Goal: Obtain resource: Download file/media

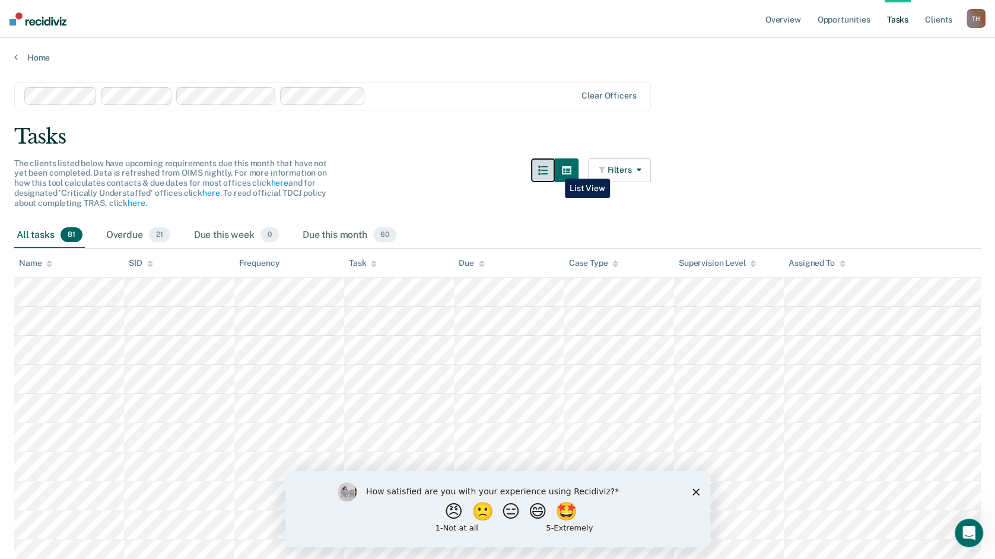
click at [555, 170] on button "button" at bounding box center [543, 170] width 24 height 24
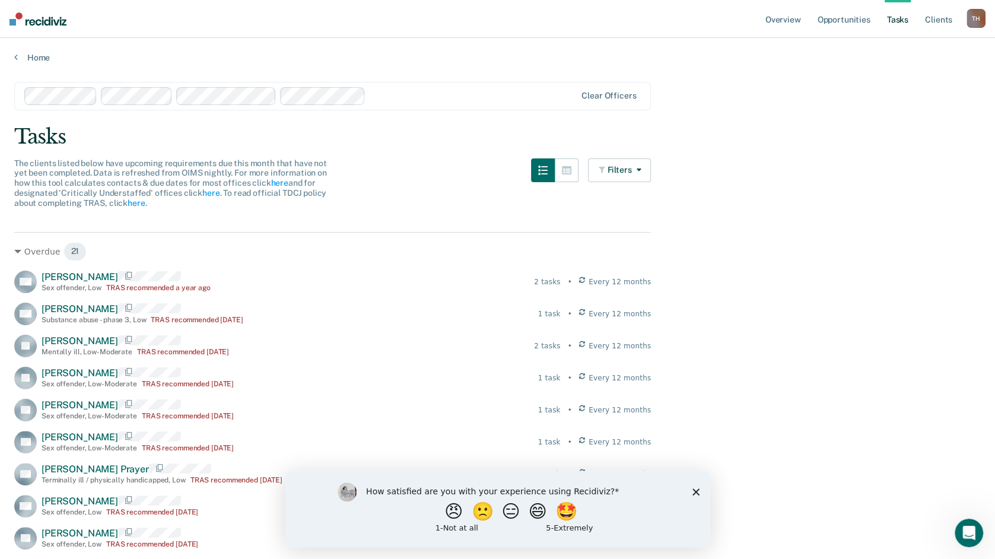
click at [32, 23] on img at bounding box center [37, 18] width 57 height 13
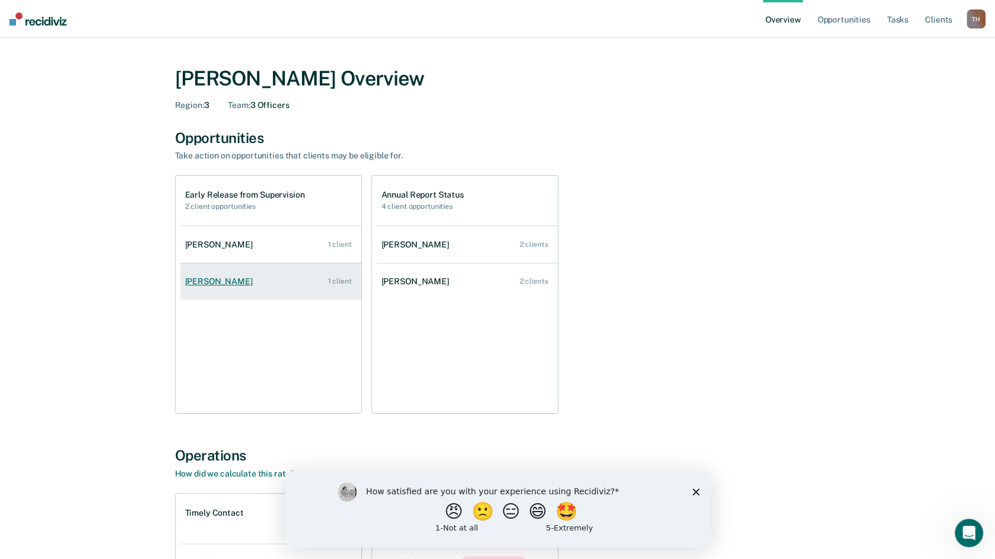
click at [217, 279] on div "[PERSON_NAME]" at bounding box center [221, 281] width 72 height 10
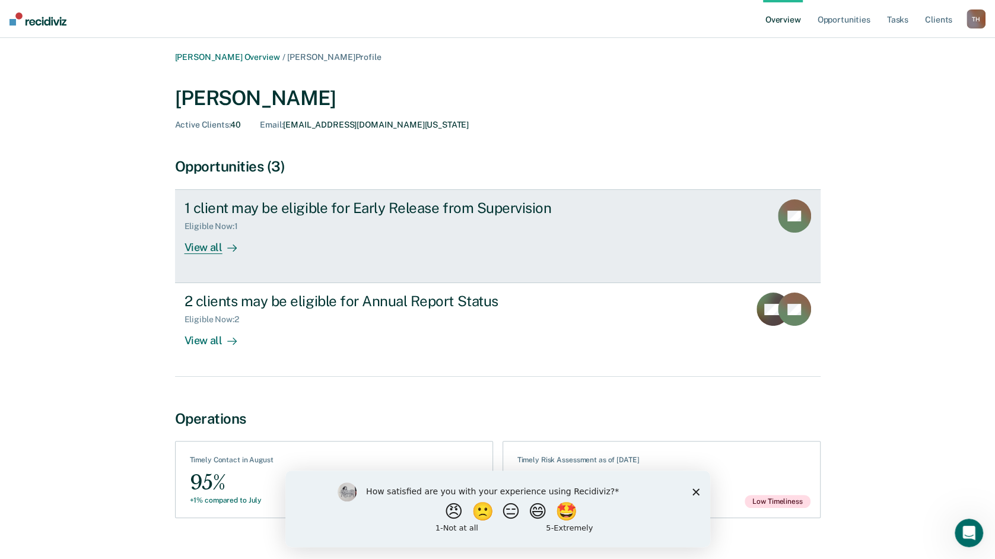
click at [209, 250] on div "View all" at bounding box center [218, 242] width 66 height 23
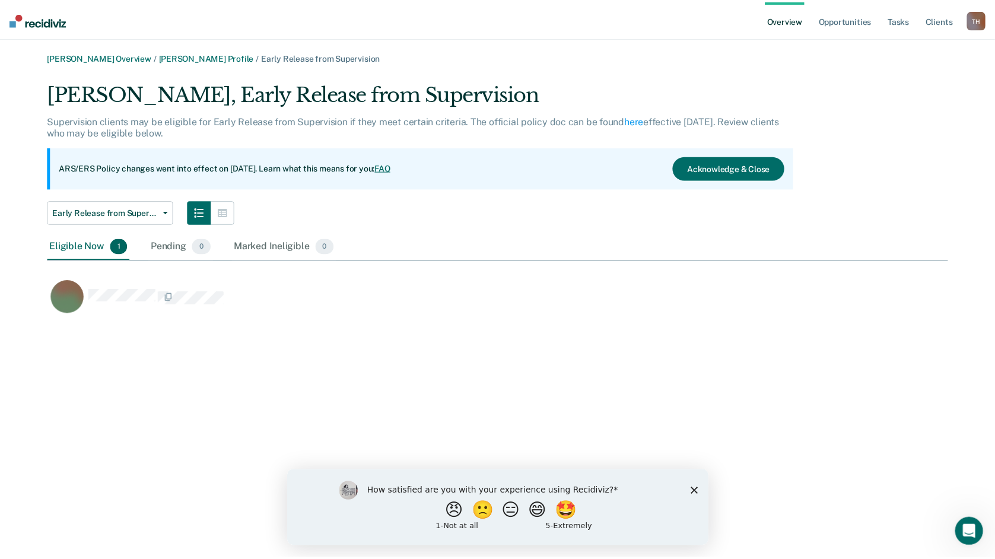
scroll to position [237, 899]
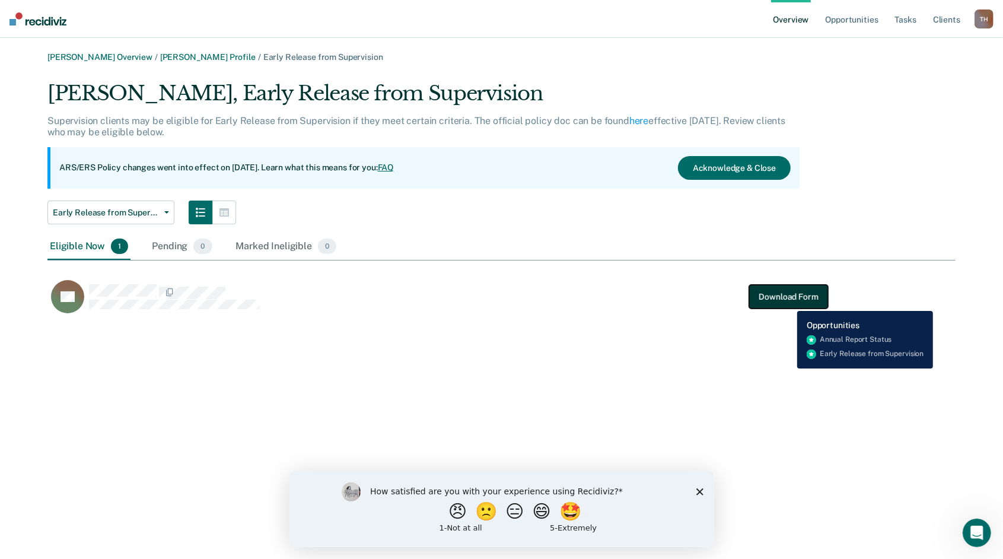
click at [788, 302] on button "Download Form" at bounding box center [788, 297] width 78 height 24
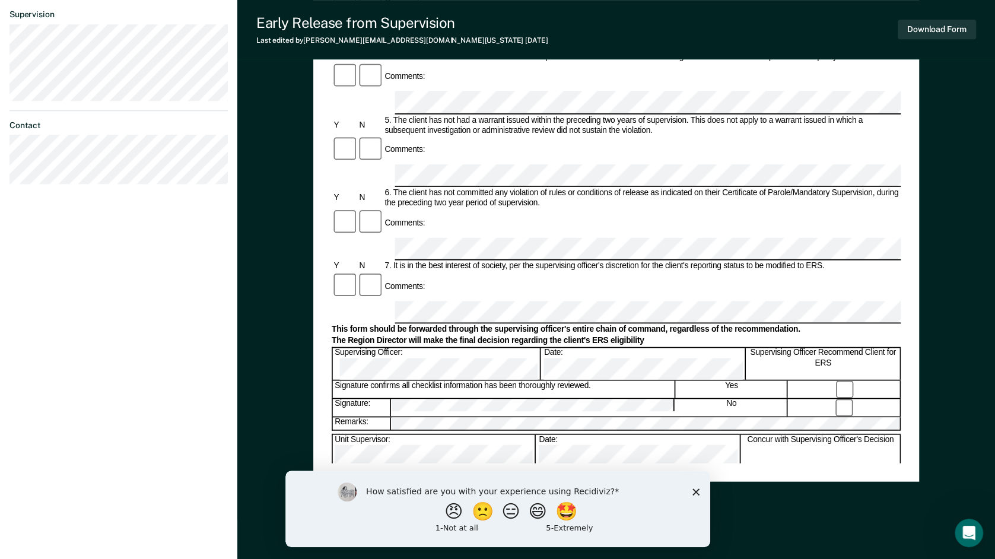
scroll to position [415, 0]
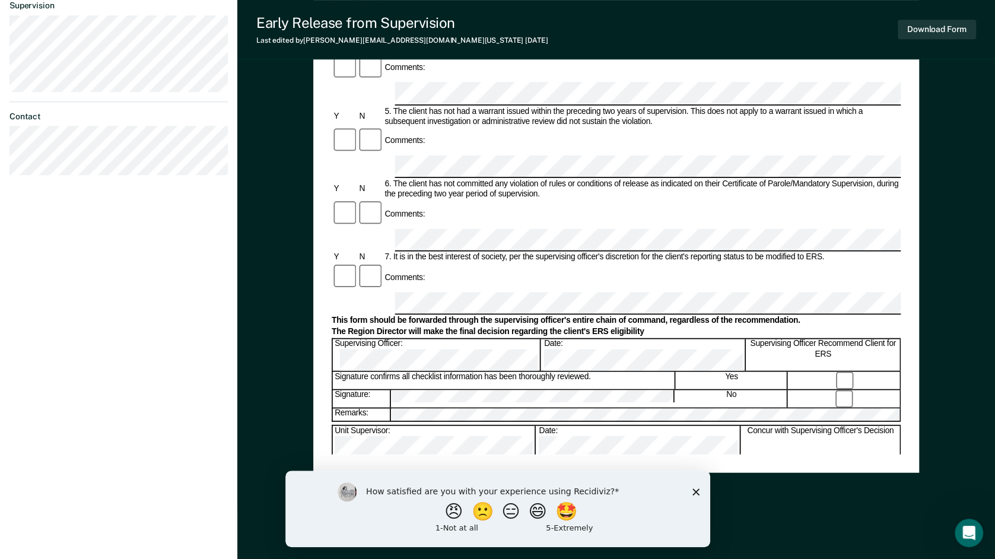
drag, startPoint x: 697, startPoint y: 491, endPoint x: 691, endPoint y: 476, distance: 16.0
click at [696, 492] on icon "Close survey" at bounding box center [695, 491] width 7 height 7
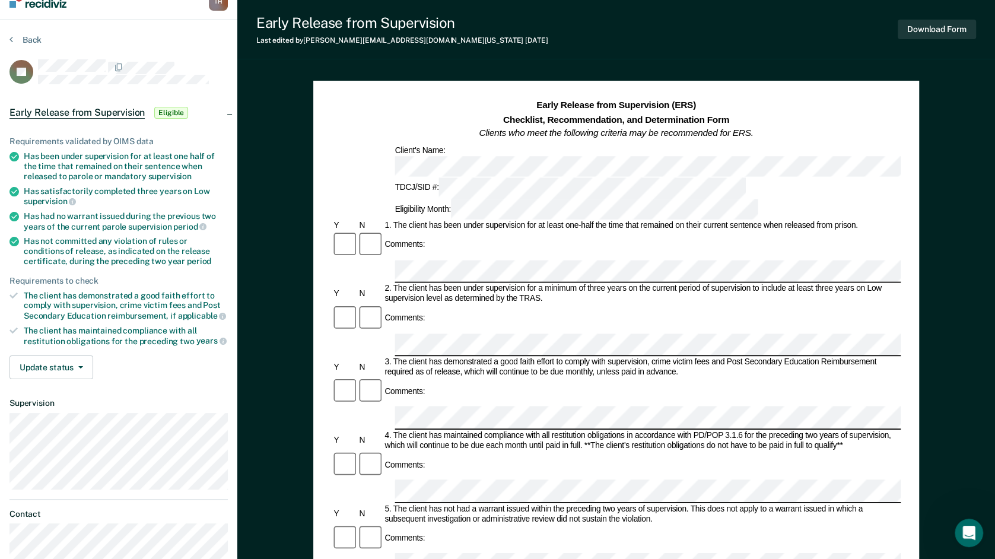
scroll to position [0, 0]
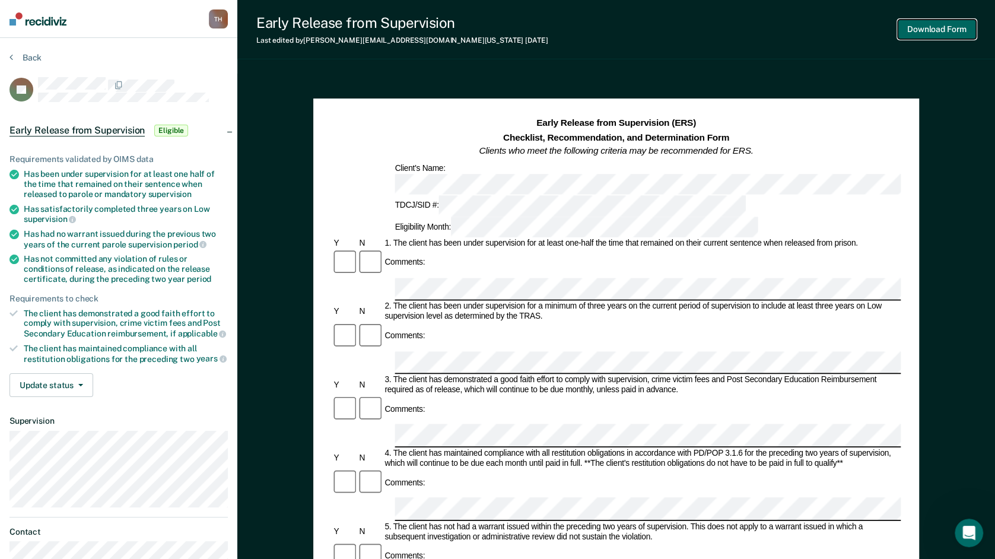
click at [930, 30] on button "Download Form" at bounding box center [937, 30] width 78 height 20
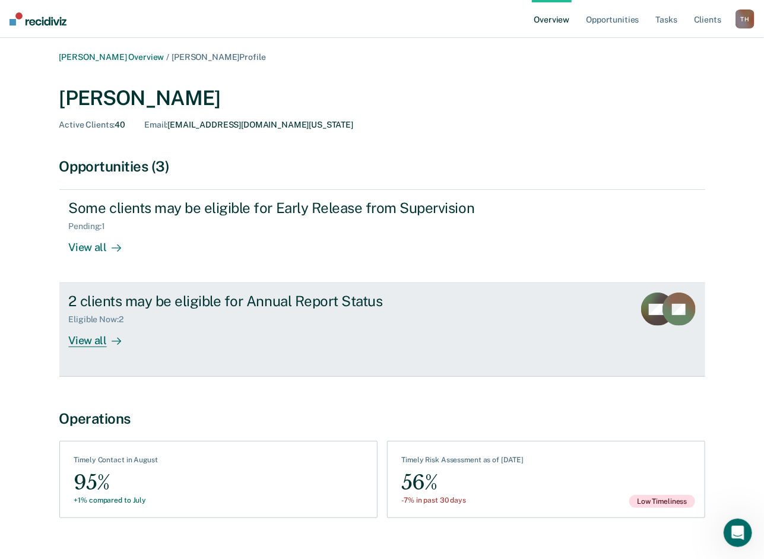
click at [104, 345] on div "View all" at bounding box center [102, 336] width 66 height 23
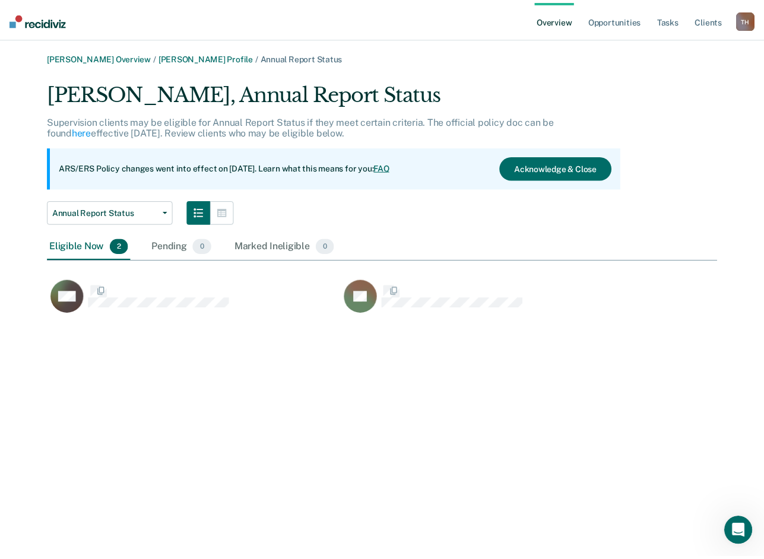
scroll to position [237, 669]
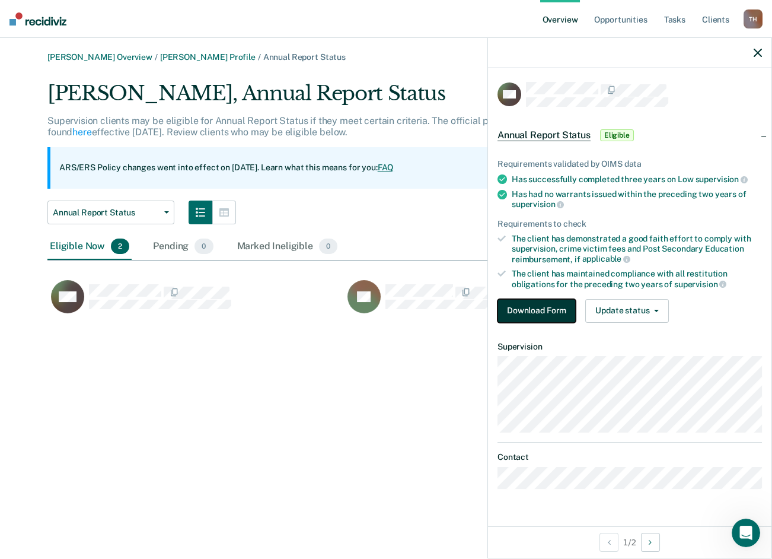
click at [517, 303] on button "Download Form" at bounding box center [537, 311] width 78 height 24
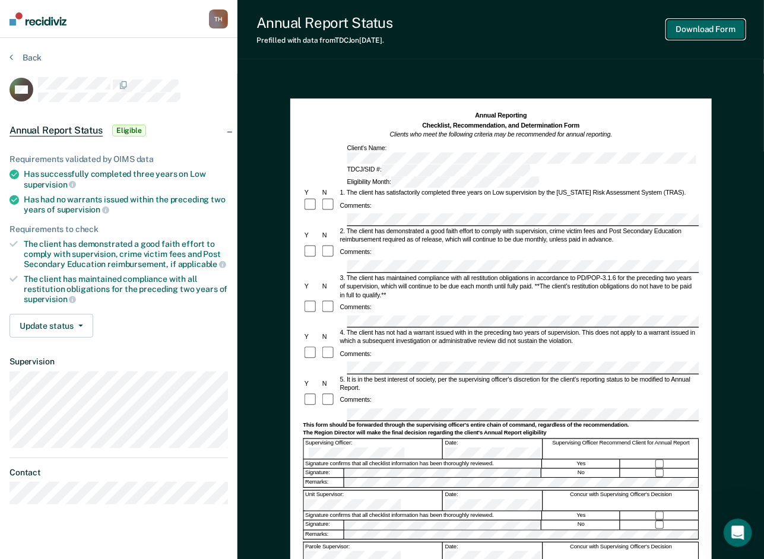
click at [702, 30] on button "Download Form" at bounding box center [705, 30] width 78 height 20
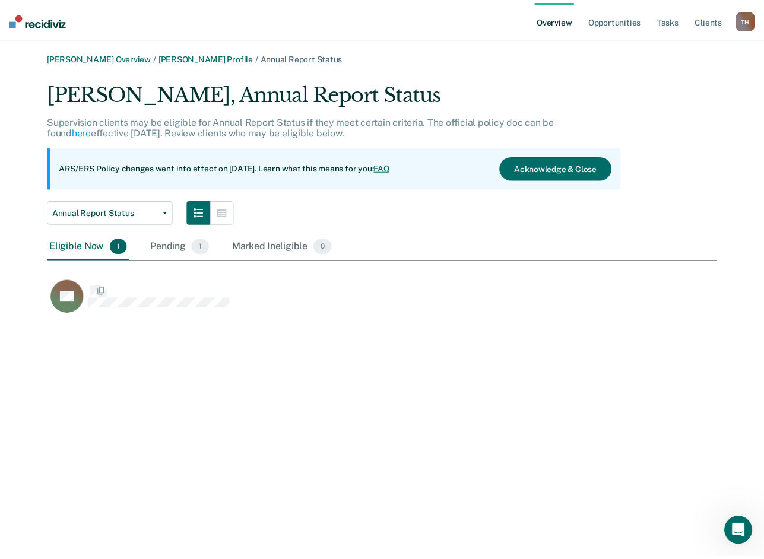
scroll to position [237, 669]
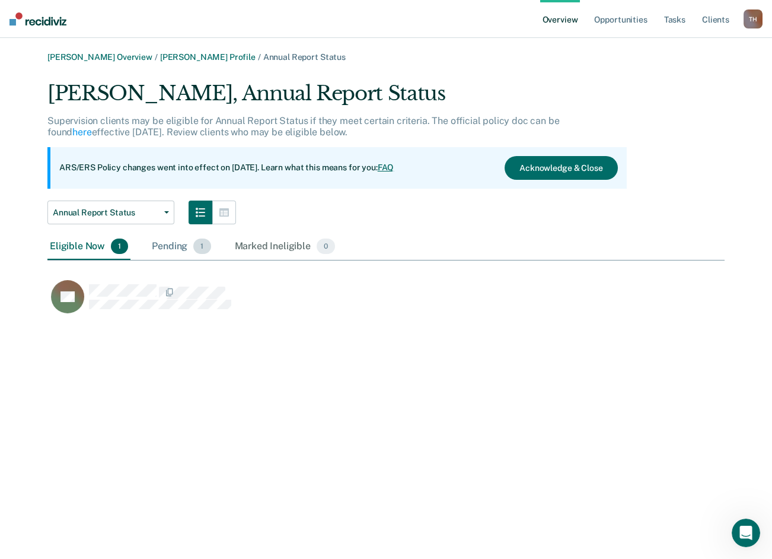
click at [182, 244] on div "Pending 1" at bounding box center [180, 247] width 63 height 26
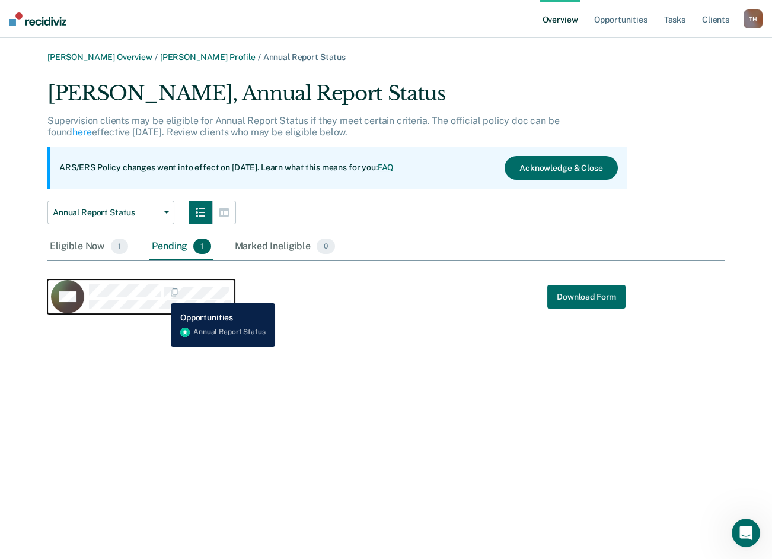
click at [162, 294] on span "CaseloadOpportunityCell-01528784" at bounding box center [162, 293] width 2 height 12
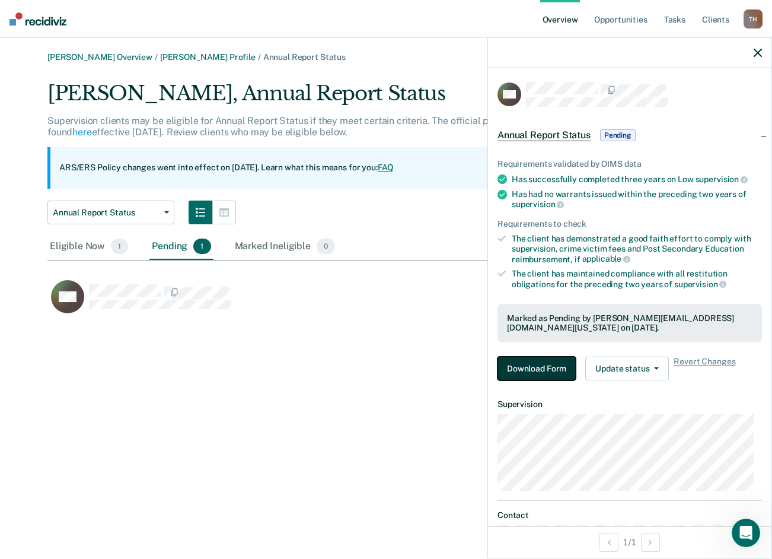
click at [535, 371] on button "Download Form" at bounding box center [537, 369] width 78 height 24
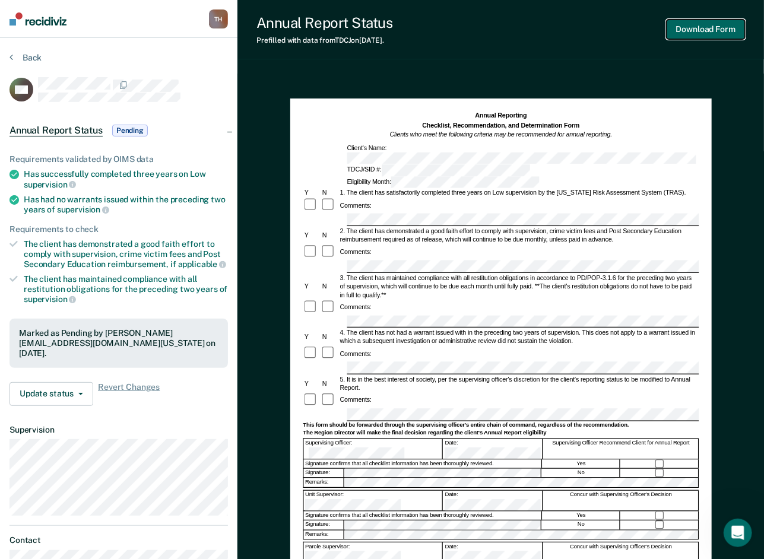
click at [677, 33] on button "Download Form" at bounding box center [705, 30] width 78 height 20
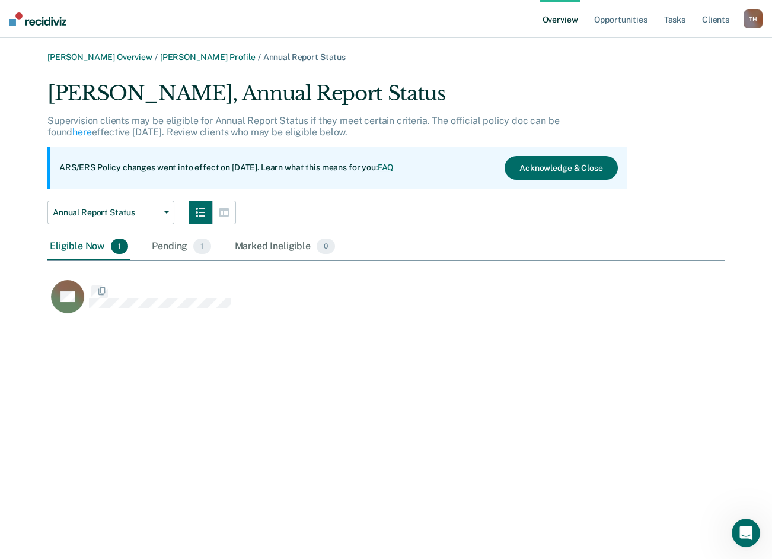
scroll to position [237, 669]
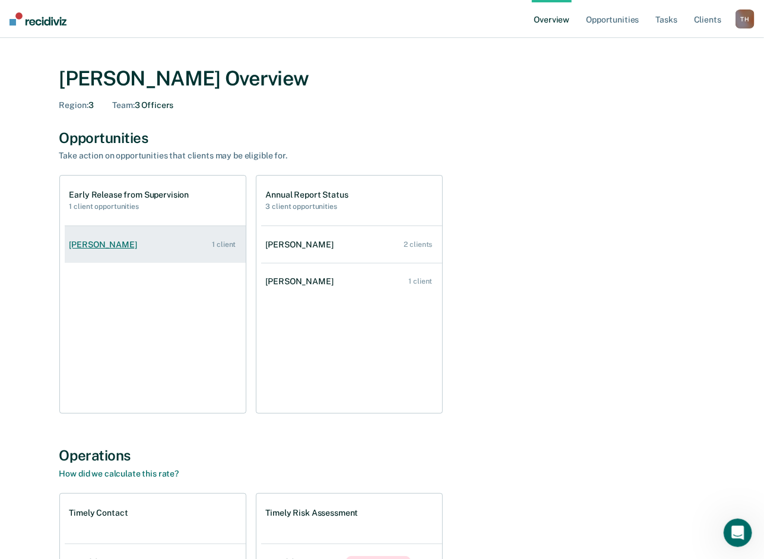
click at [129, 244] on link "[PERSON_NAME] 1 client" at bounding box center [155, 245] width 181 height 34
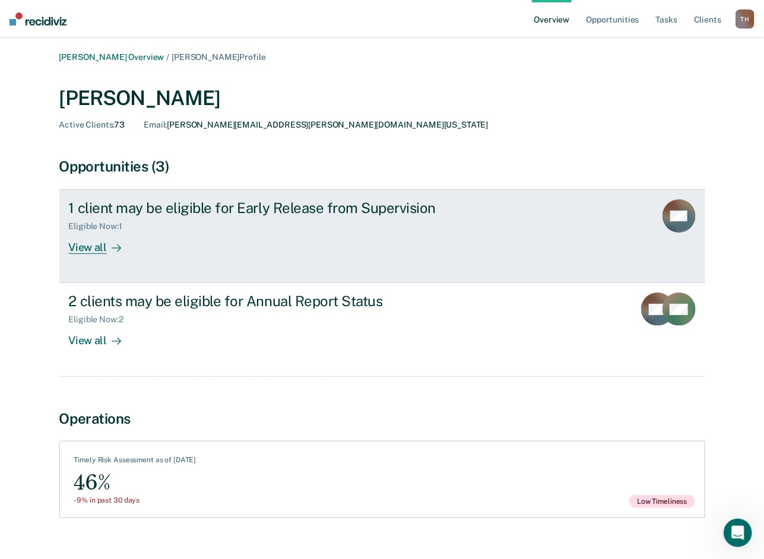
click at [95, 249] on div "View all" at bounding box center [102, 242] width 66 height 23
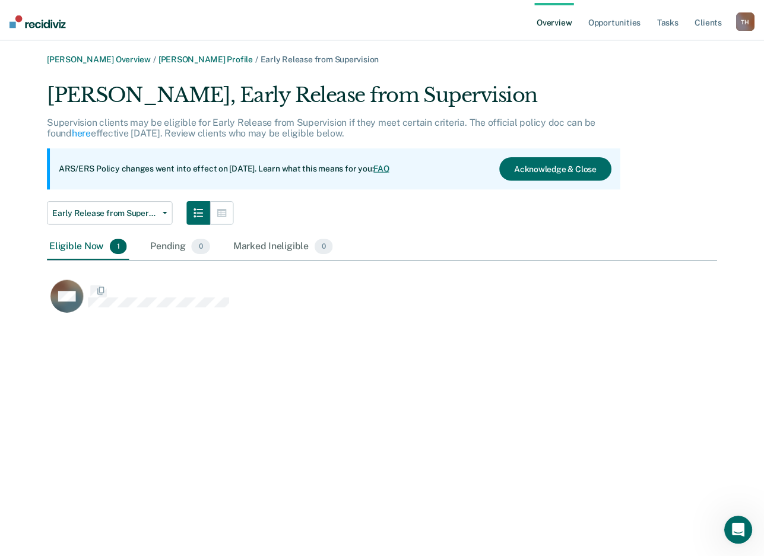
scroll to position [9, 9]
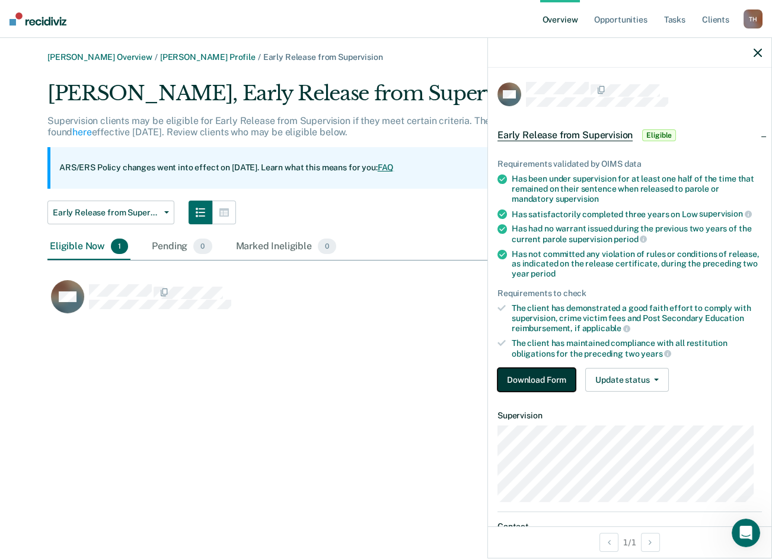
click at [534, 370] on button "Download Form" at bounding box center [537, 380] width 78 height 24
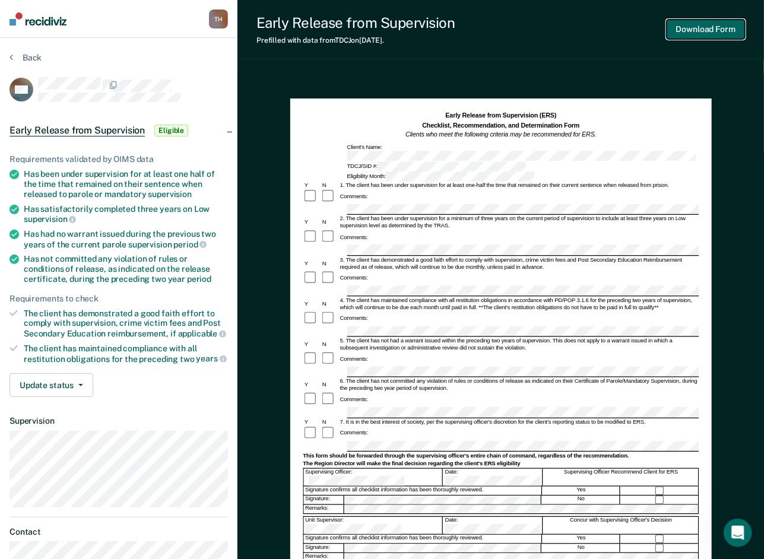
click at [703, 31] on button "Download Form" at bounding box center [705, 30] width 78 height 20
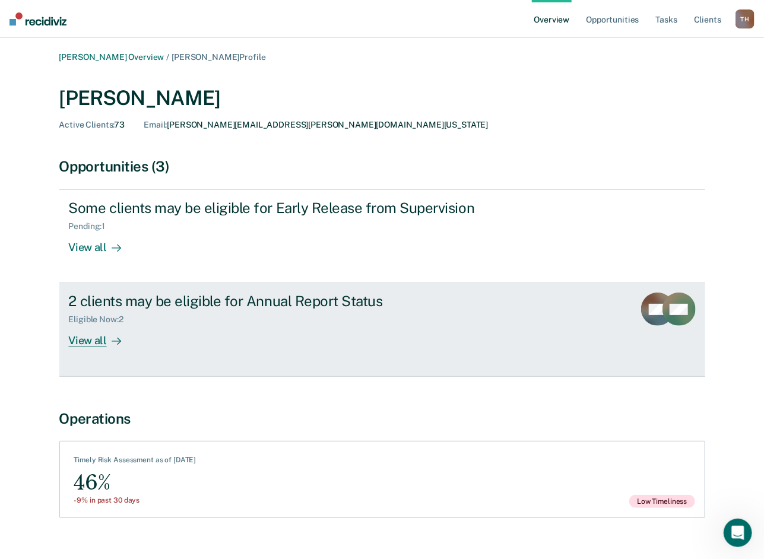
click at [100, 342] on div "View all" at bounding box center [102, 336] width 66 height 23
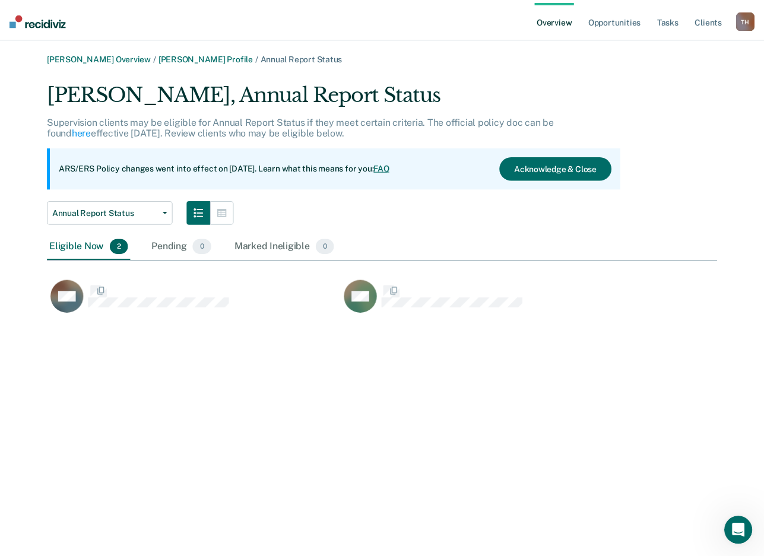
scroll to position [237, 669]
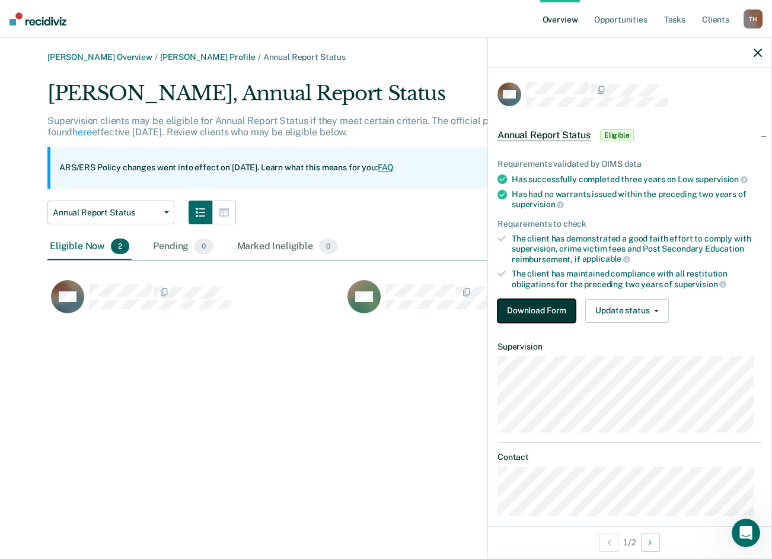
click at [506, 300] on button "Download Form" at bounding box center [537, 311] width 78 height 24
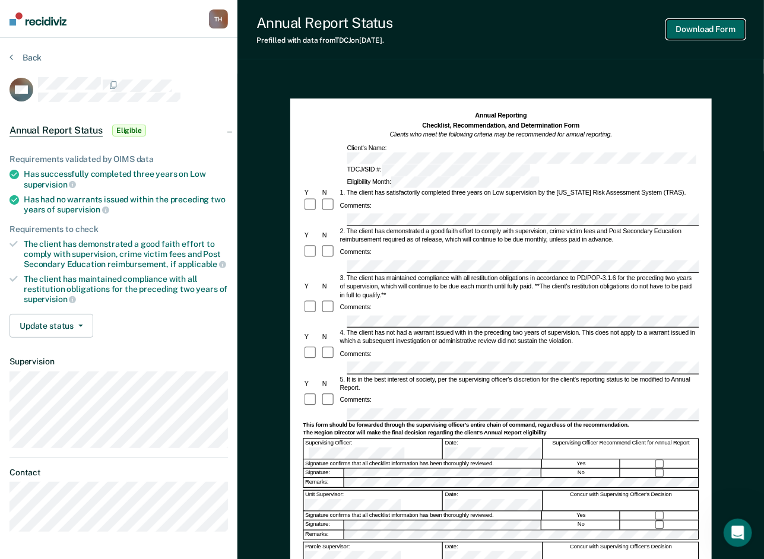
click at [691, 31] on button "Download Form" at bounding box center [705, 30] width 78 height 20
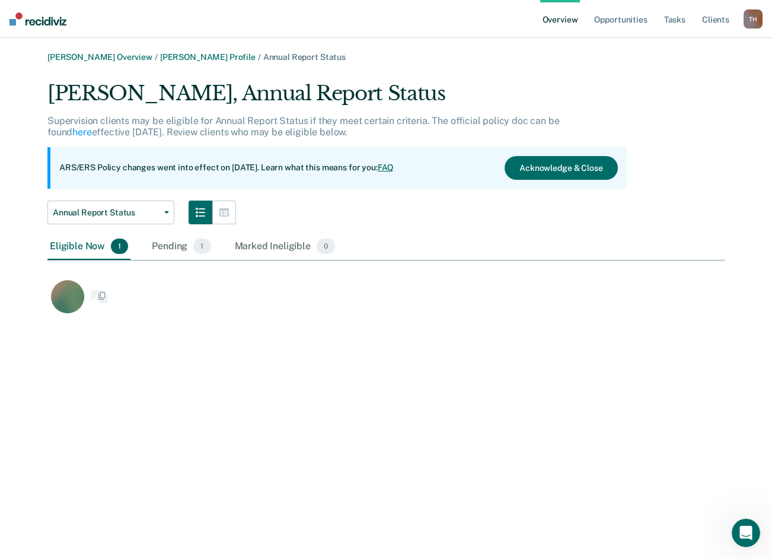
scroll to position [237, 669]
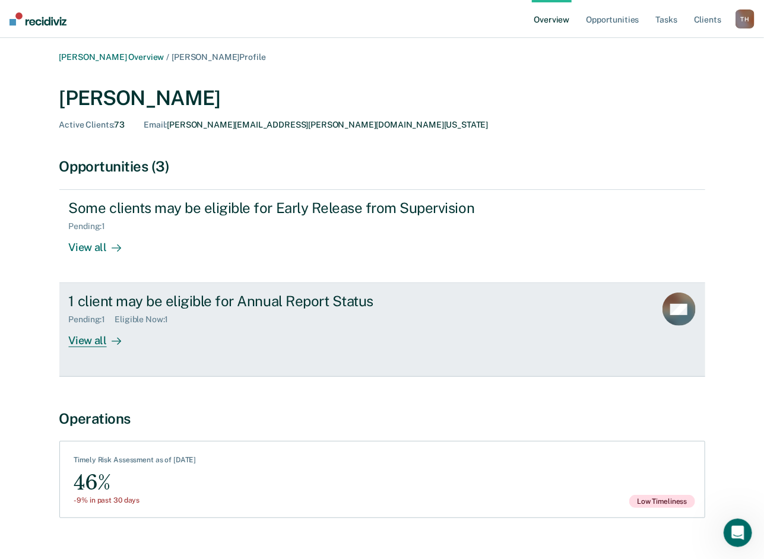
click at [101, 343] on div "View all" at bounding box center [102, 336] width 66 height 23
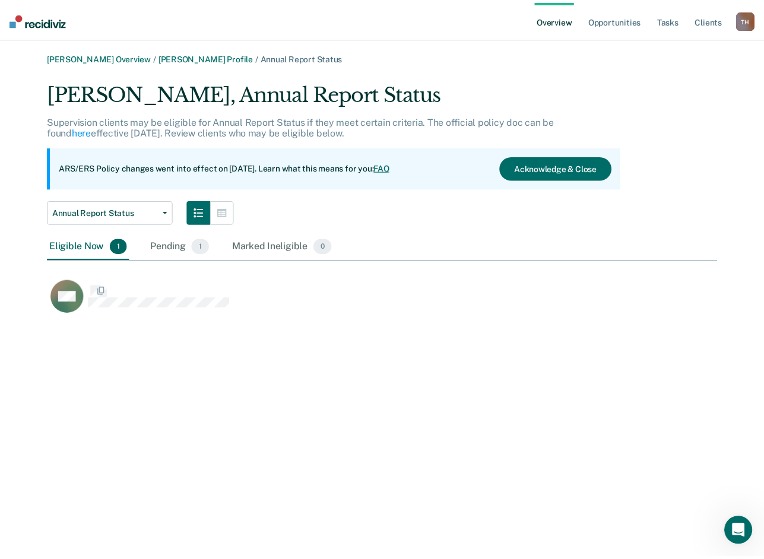
scroll to position [237, 669]
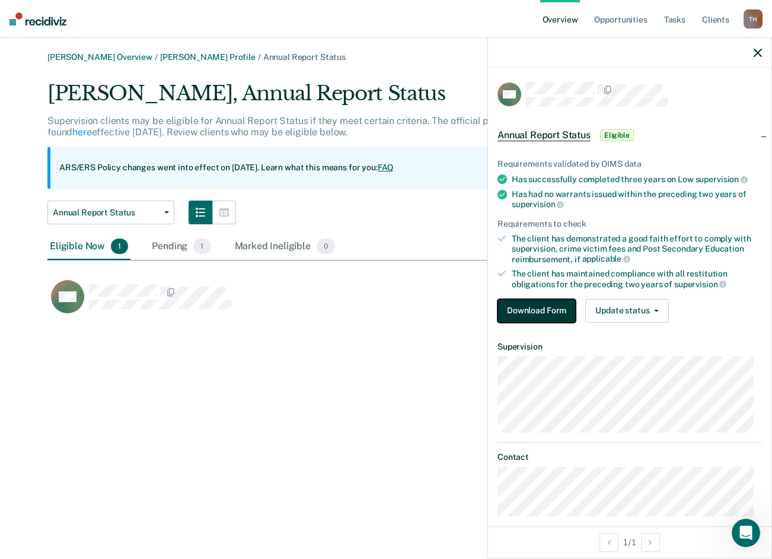
click at [524, 312] on button "Download Form" at bounding box center [537, 311] width 78 height 24
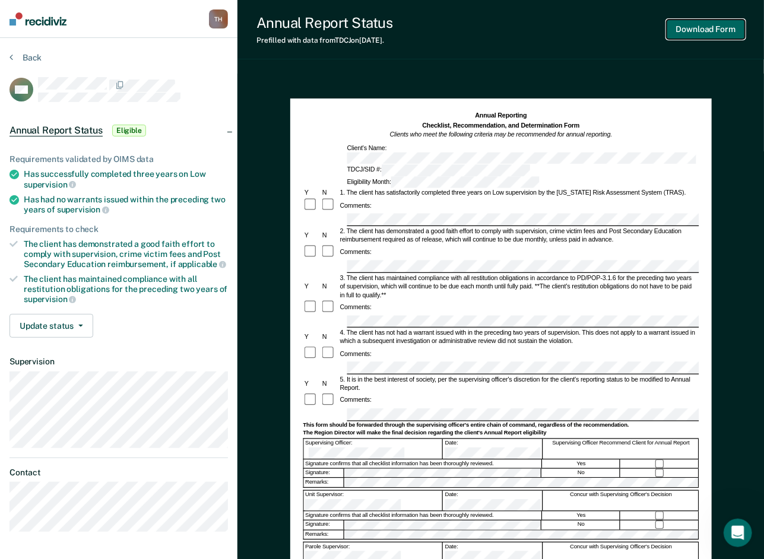
click at [696, 28] on button "Download Form" at bounding box center [705, 30] width 78 height 20
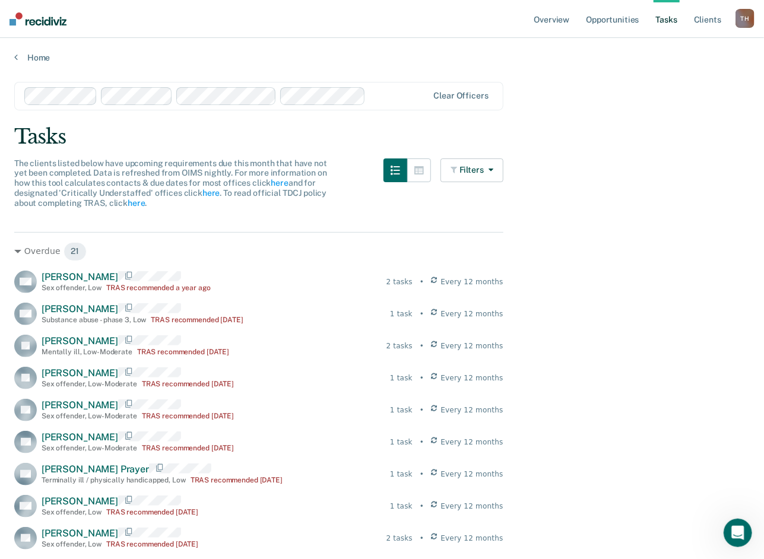
click at [14, 15] on img at bounding box center [37, 18] width 57 height 13
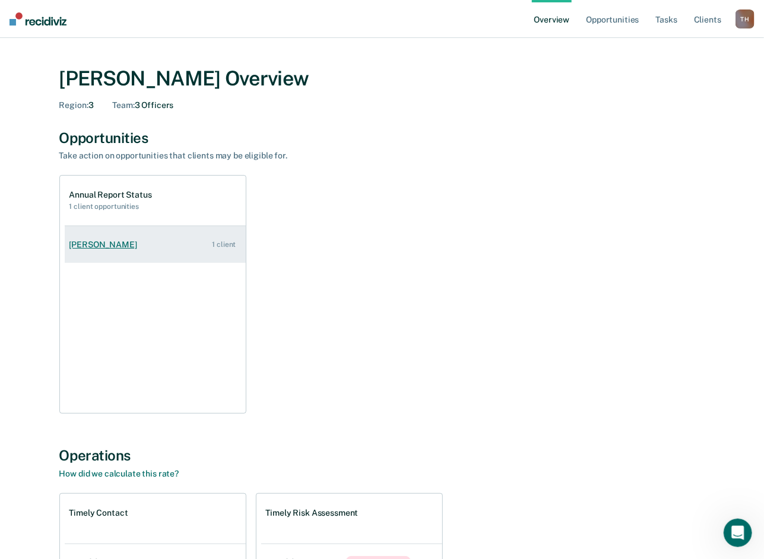
click at [111, 240] on div "[PERSON_NAME]" at bounding box center [105, 245] width 72 height 10
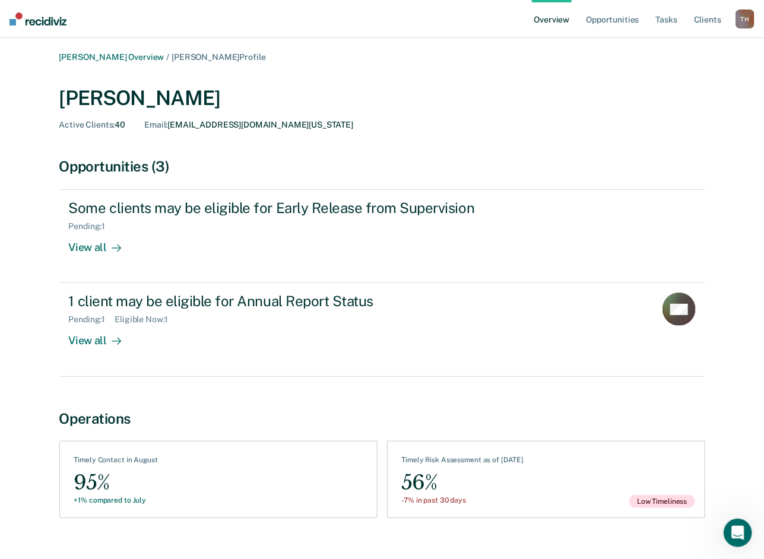
click at [123, 163] on div "Opportunities (3)" at bounding box center [381, 166] width 645 height 17
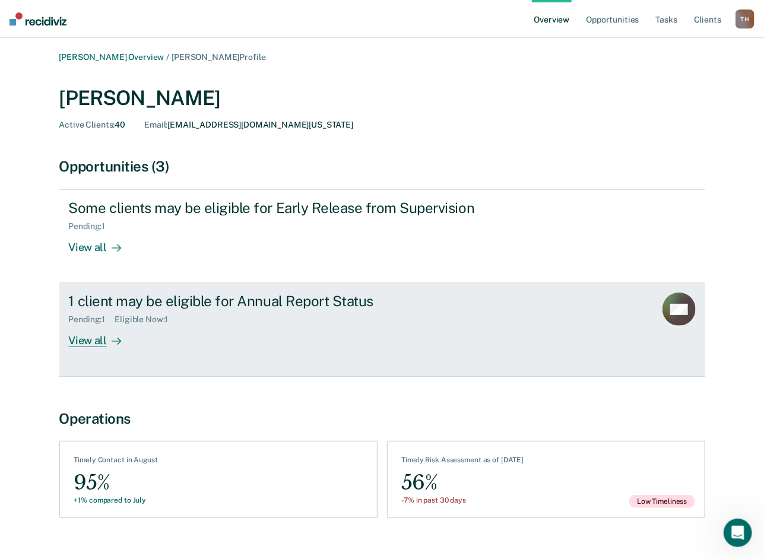
click at [96, 343] on div "View all" at bounding box center [102, 336] width 66 height 23
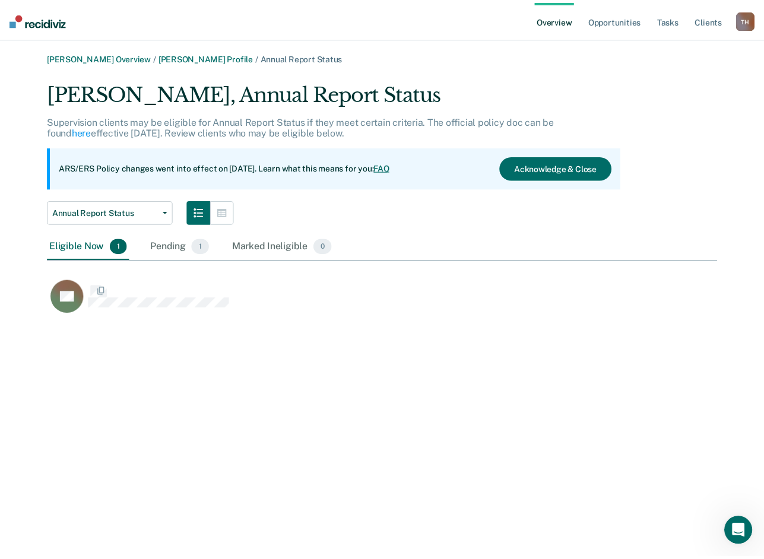
scroll to position [237, 669]
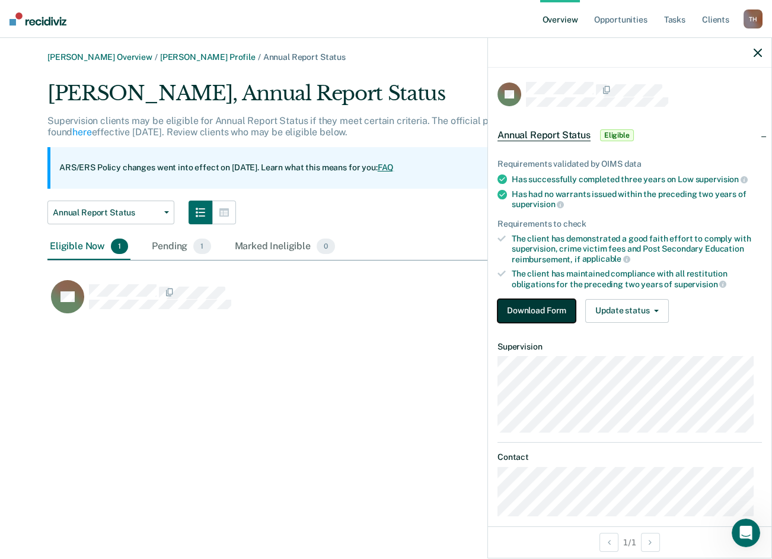
click at [513, 312] on button "Download Form" at bounding box center [537, 311] width 78 height 24
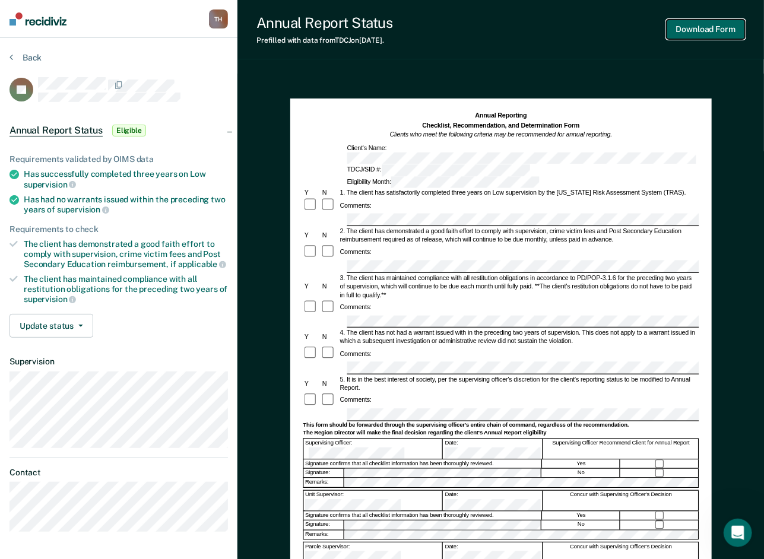
click at [698, 28] on button "Download Form" at bounding box center [705, 30] width 78 height 20
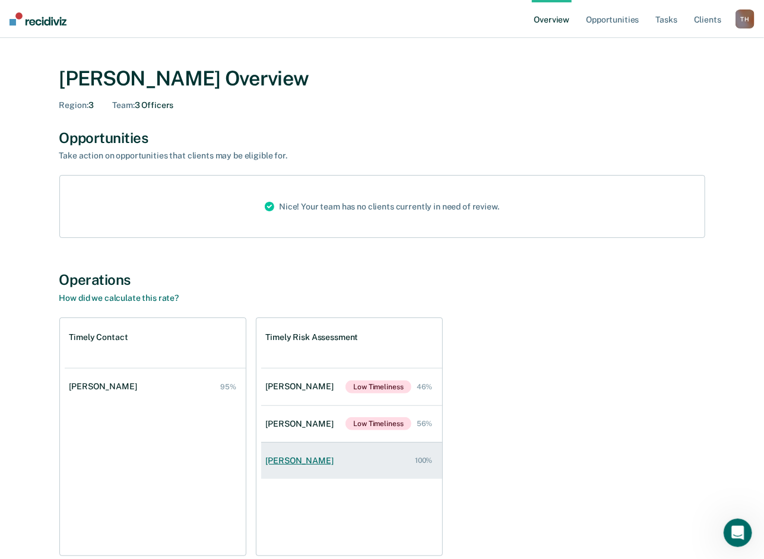
click at [279, 458] on div "[PERSON_NAME]" at bounding box center [302, 461] width 72 height 10
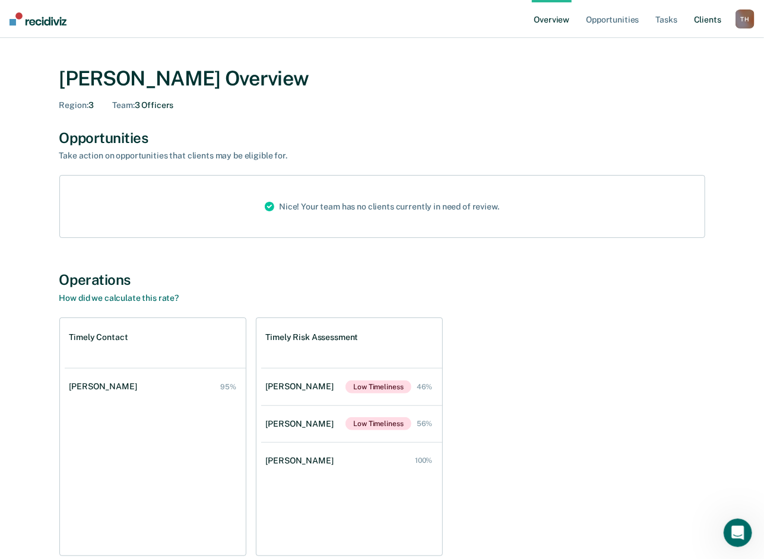
click at [701, 24] on link "Client s" at bounding box center [707, 19] width 32 height 38
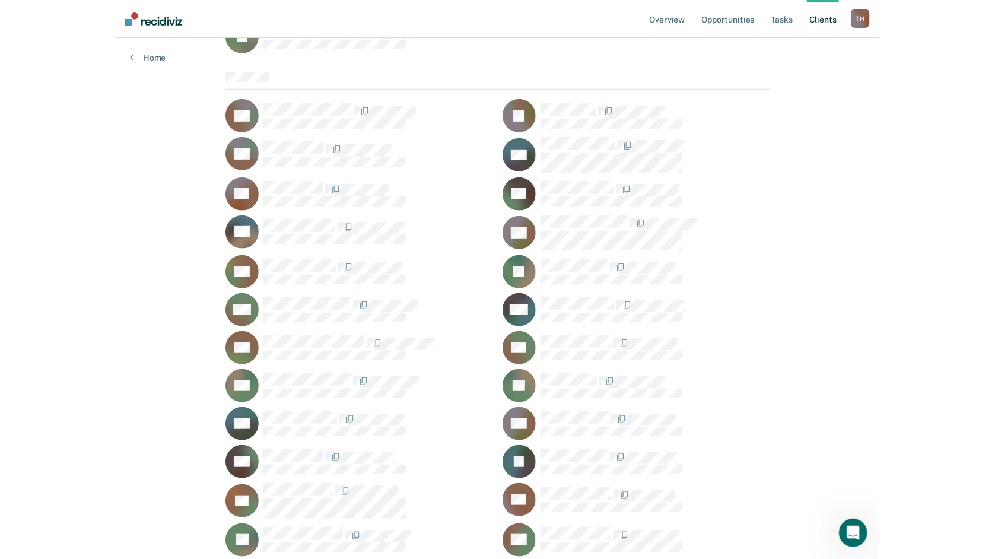
scroll to position [178, 0]
